Goal: Find specific page/section: Find specific page/section

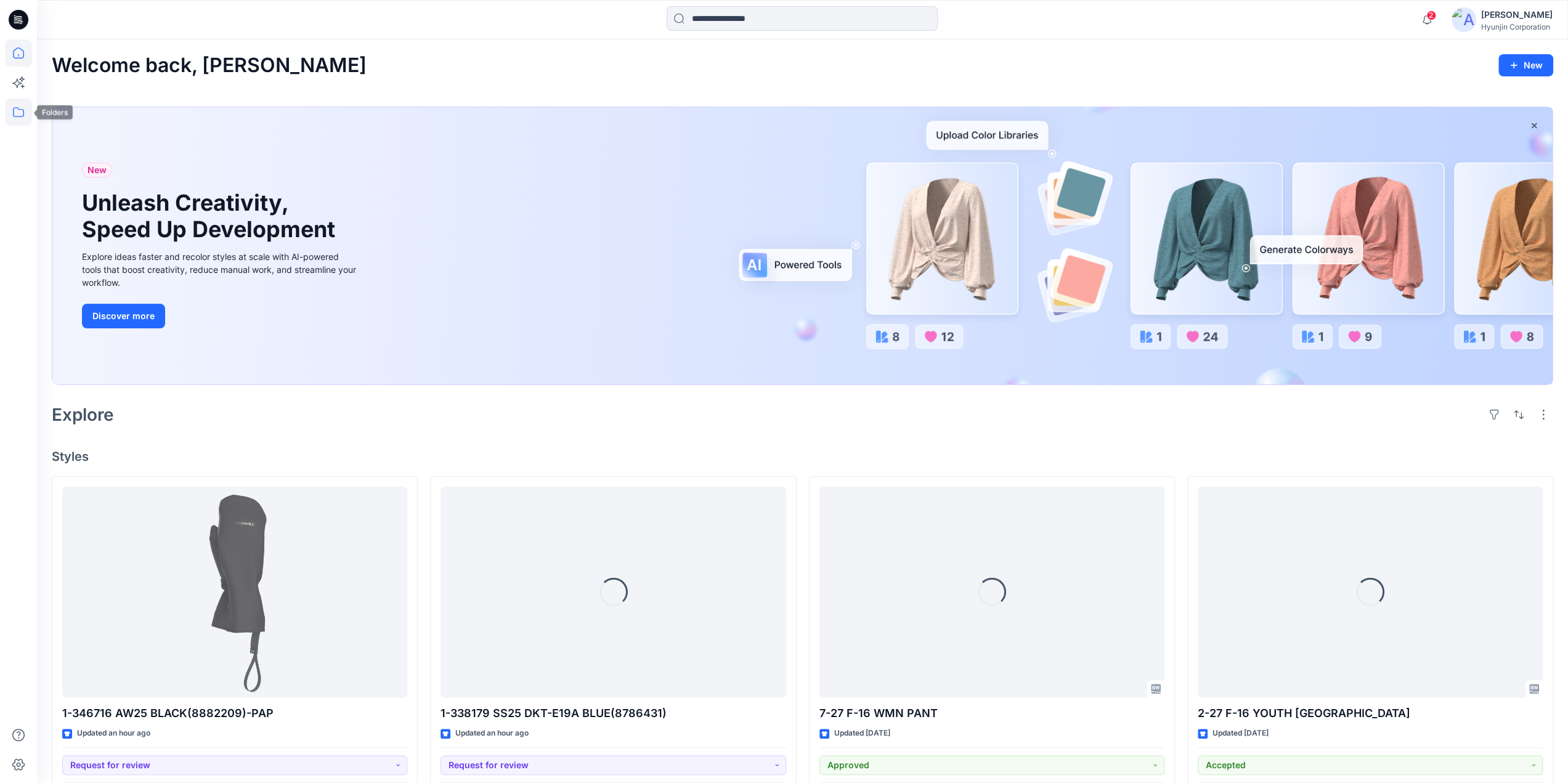
click at [21, 107] on icon at bounding box center [18, 112] width 27 height 27
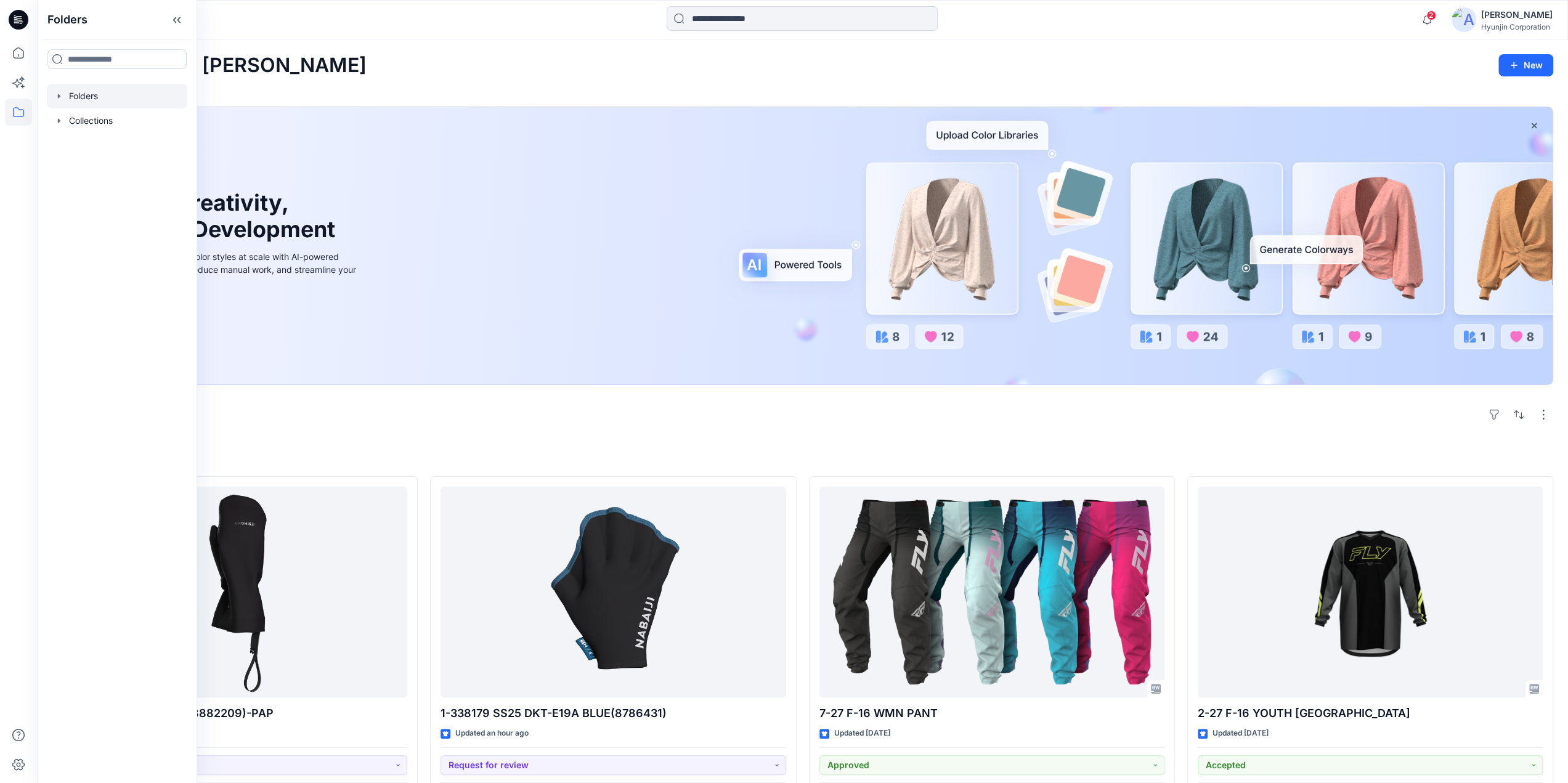
click at [107, 106] on div at bounding box center [117, 96] width 140 height 24
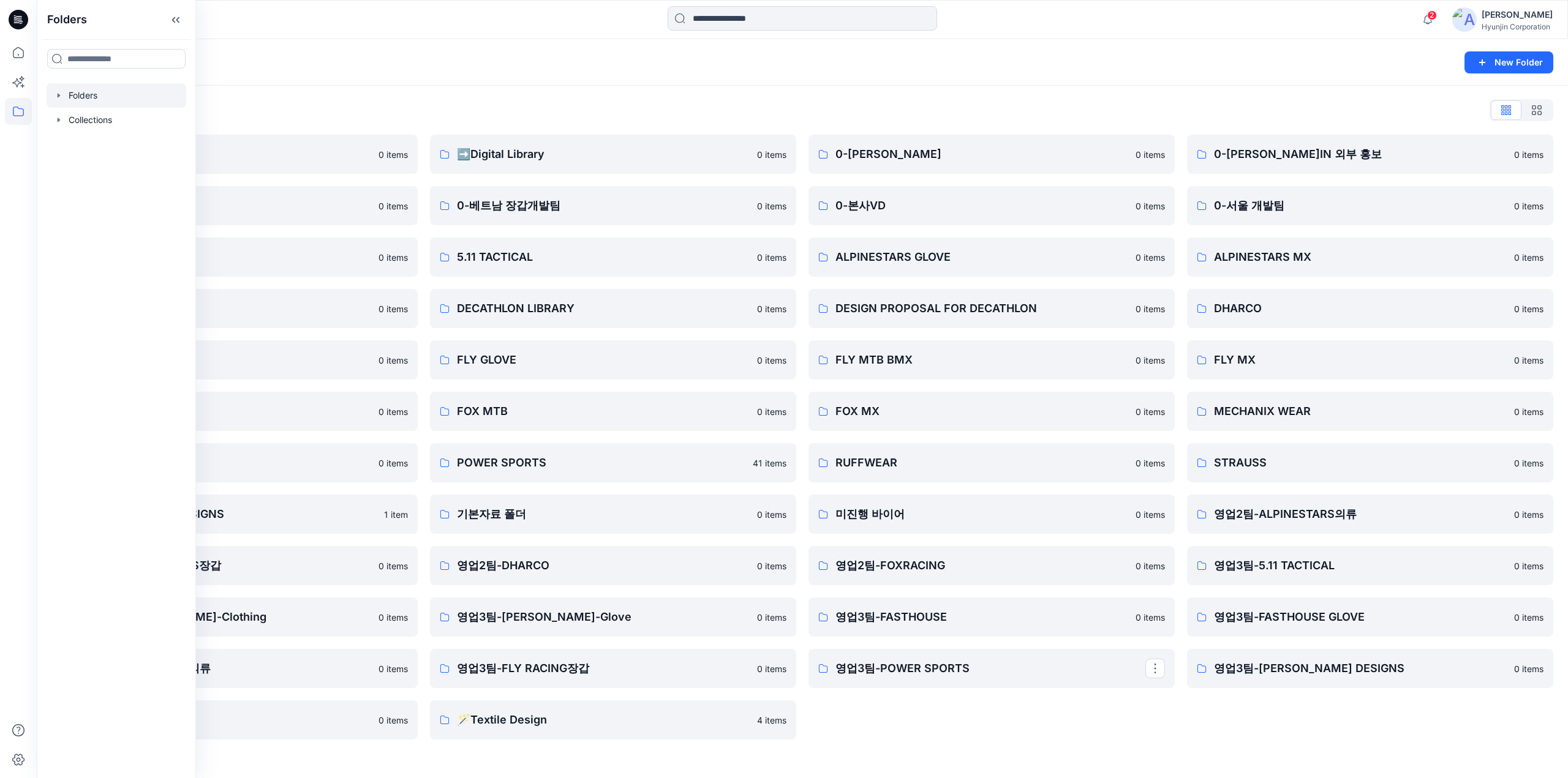
click at [1168, 761] on div "Folders New Folder Folders List ♻️Project 0 items 0-베트남 의류개발팀 0 items 0-서울 디자인팀…" at bounding box center [802, 408] width 1531 height 739
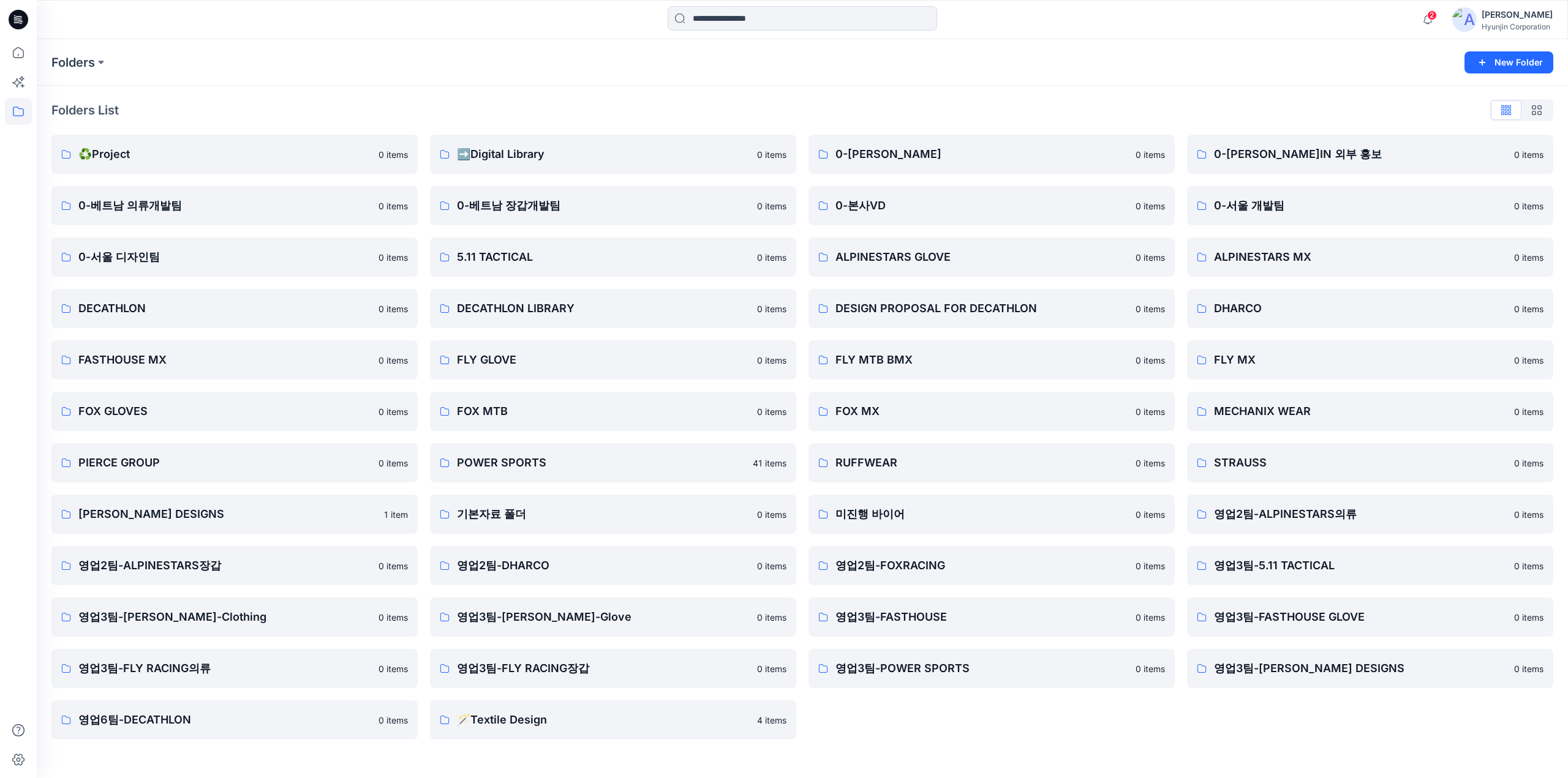
click at [1050, 747] on div "Folders List ♻️Project 0 items 0-베트남 의류개발팀 0 items 0-서울 디자인팀 0 items DECATHLON …" at bounding box center [802, 420] width 1531 height 669
click at [14, 15] on icon at bounding box center [15, 15] width 2 height 1
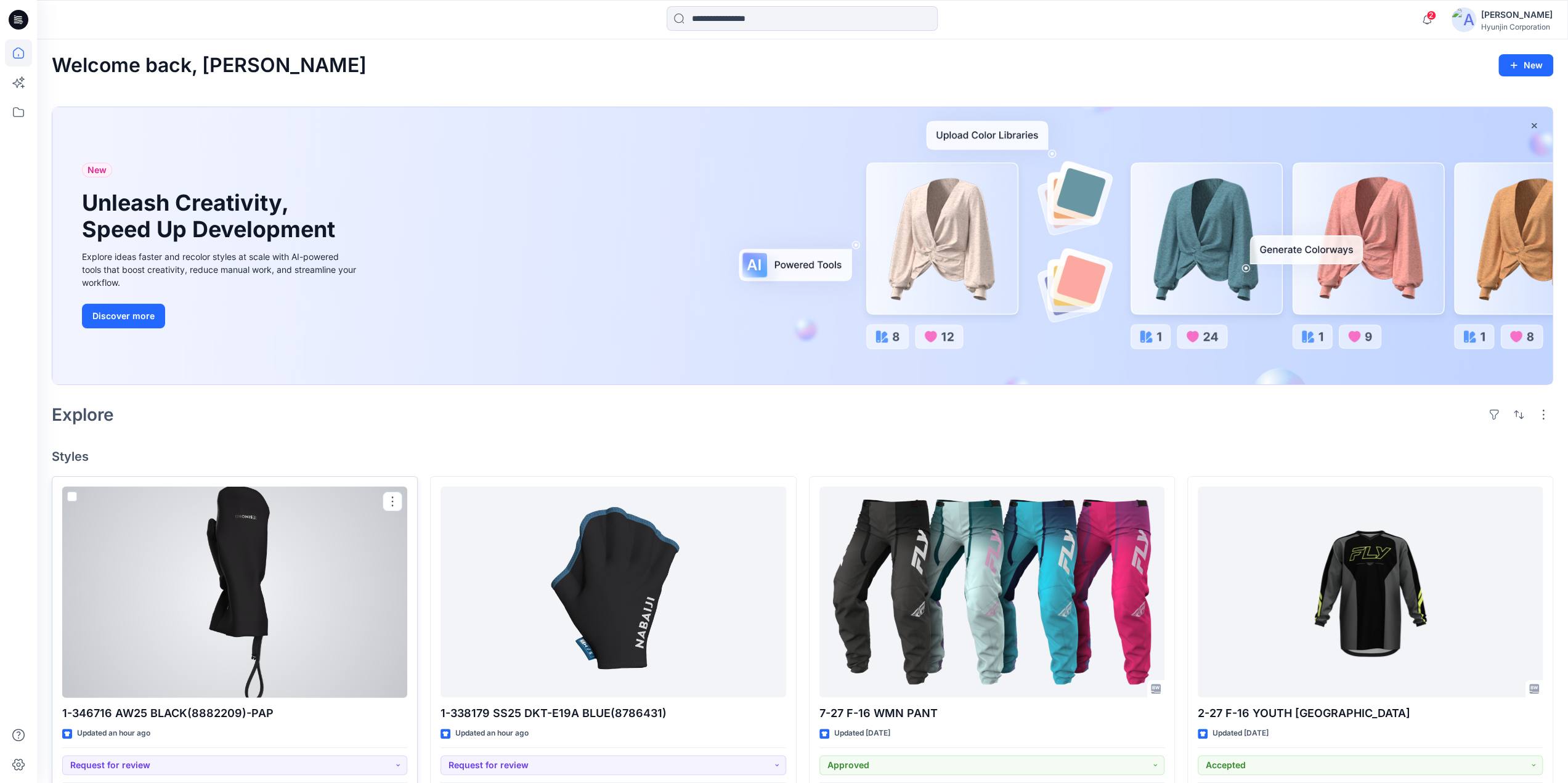
click at [329, 649] on div at bounding box center [235, 592] width 345 height 211
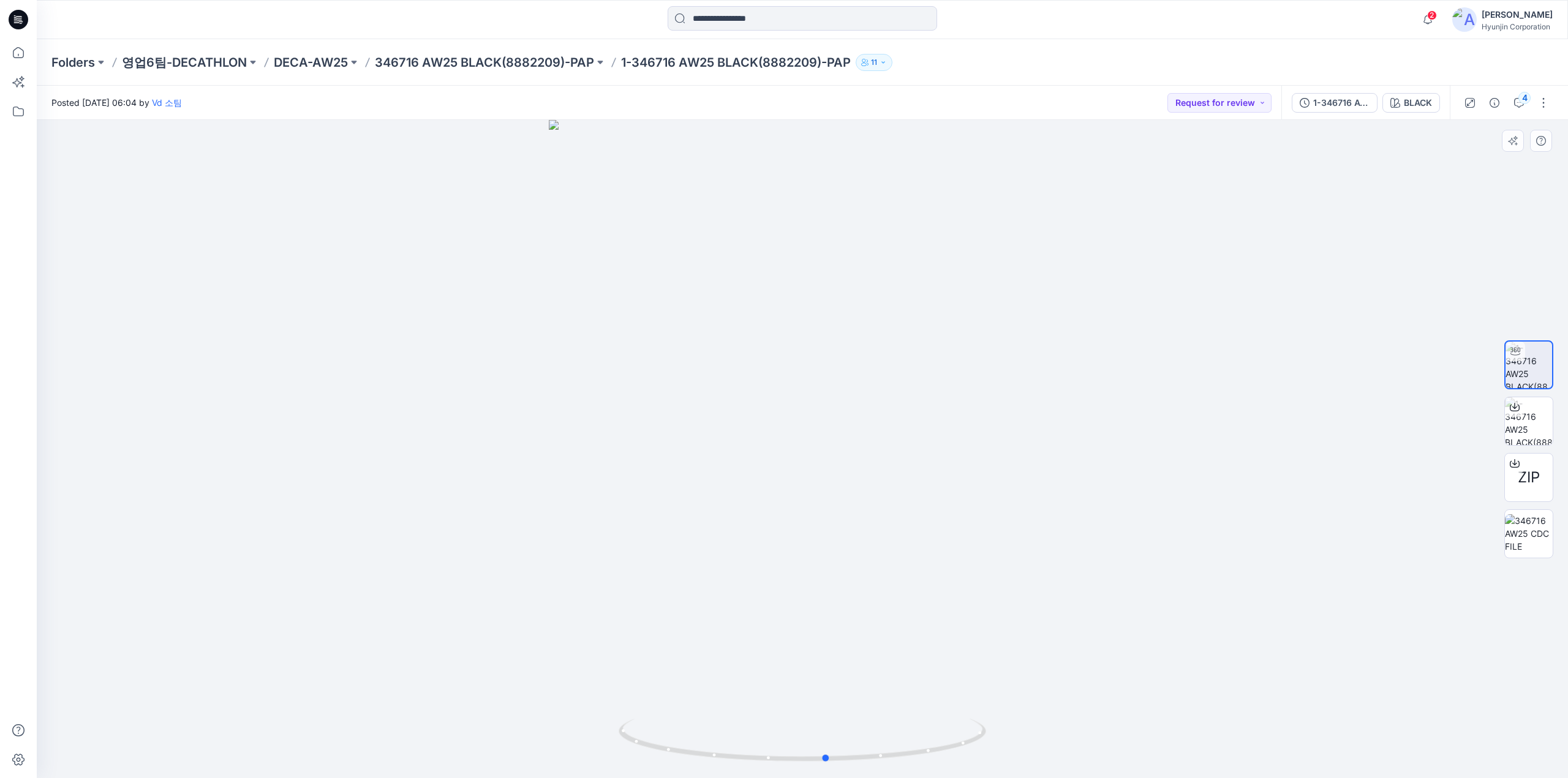
drag, startPoint x: 1041, startPoint y: 420, endPoint x: 1087, endPoint y: 510, distance: 101.1
click at [1087, 510] on div at bounding box center [802, 448] width 1531 height 658
click at [1512, 410] on icon at bounding box center [1514, 407] width 10 height 10
drag, startPoint x: 28, startPoint y: 26, endPoint x: 74, endPoint y: 11, distance: 48.4
click at [28, 26] on div at bounding box center [18, 20] width 39 height 39
